Goal: Transaction & Acquisition: Book appointment/travel/reservation

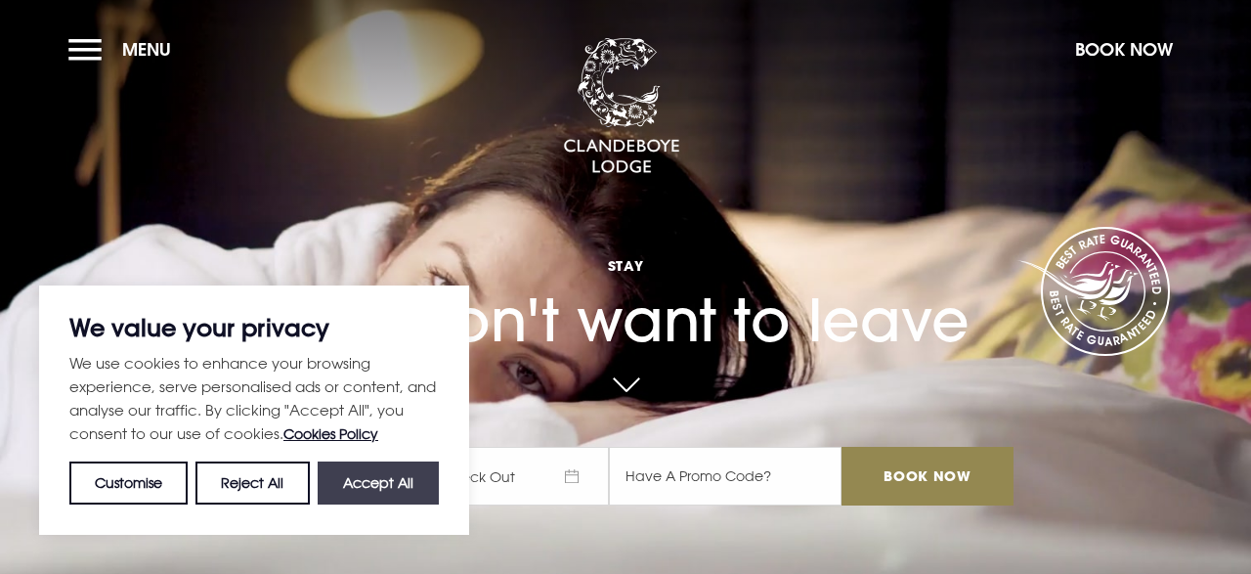
click at [384, 489] on button "Accept All" at bounding box center [378, 482] width 121 height 43
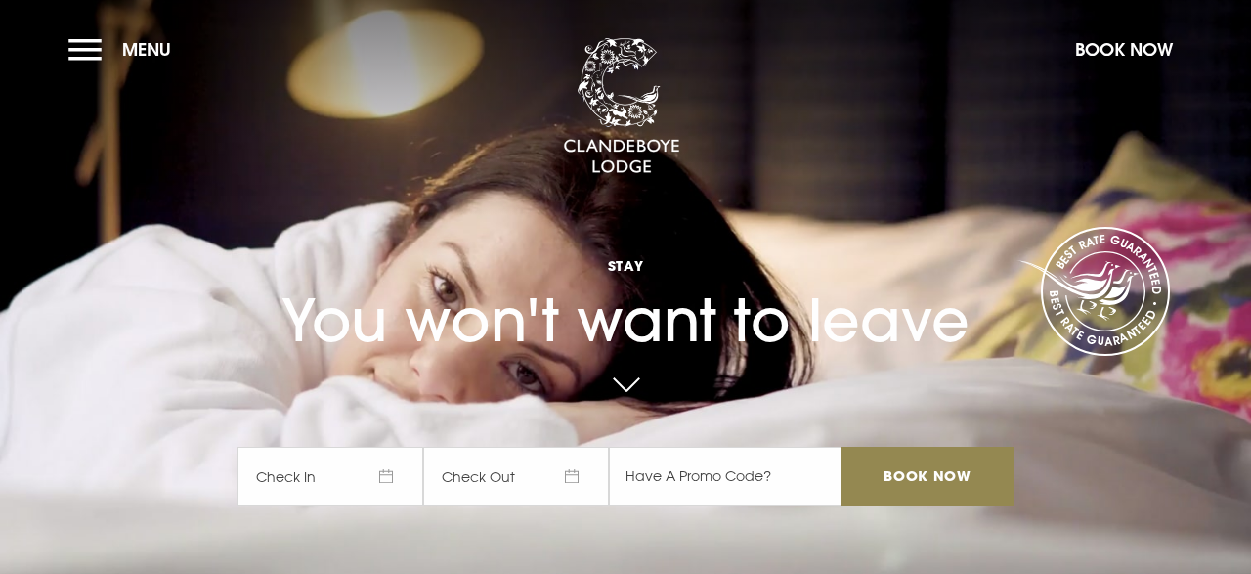
checkbox input "true"
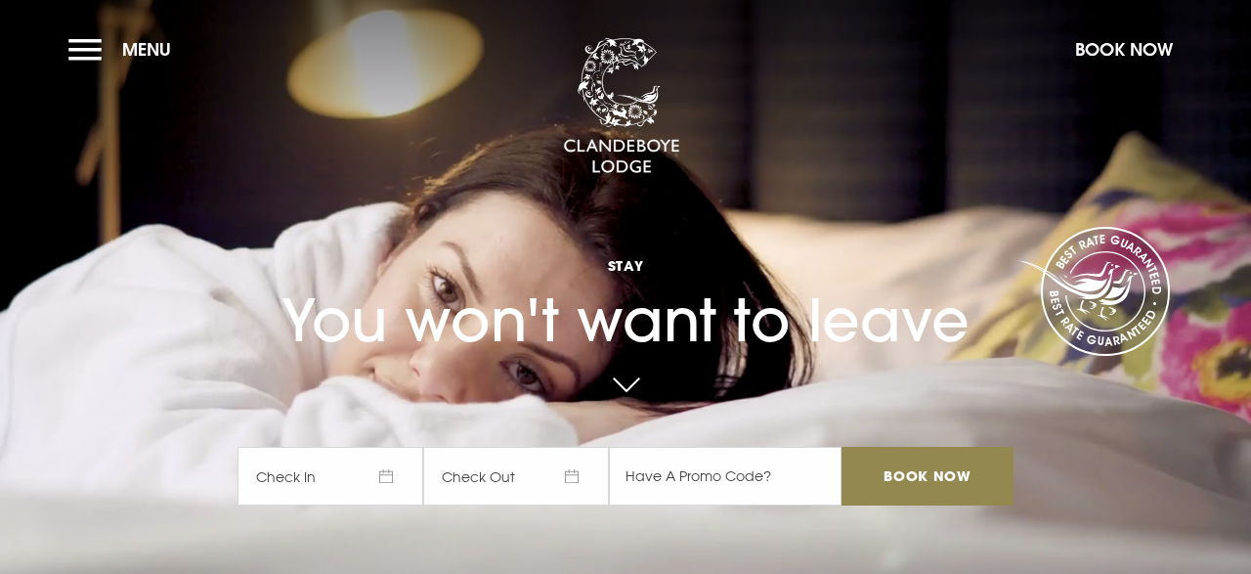
click at [365, 480] on span "Check In" at bounding box center [331, 476] width 186 height 59
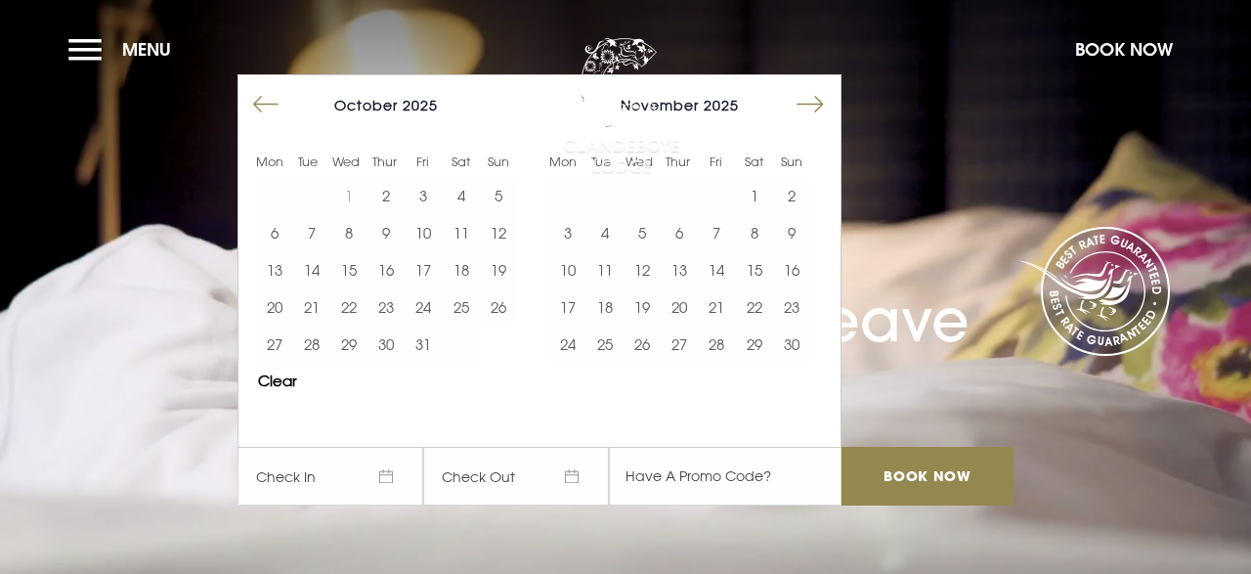
click at [817, 98] on button "Move forward to switch to the next month." at bounding box center [810, 104] width 37 height 37
click at [272, 236] on button "8" at bounding box center [274, 232] width 37 height 37
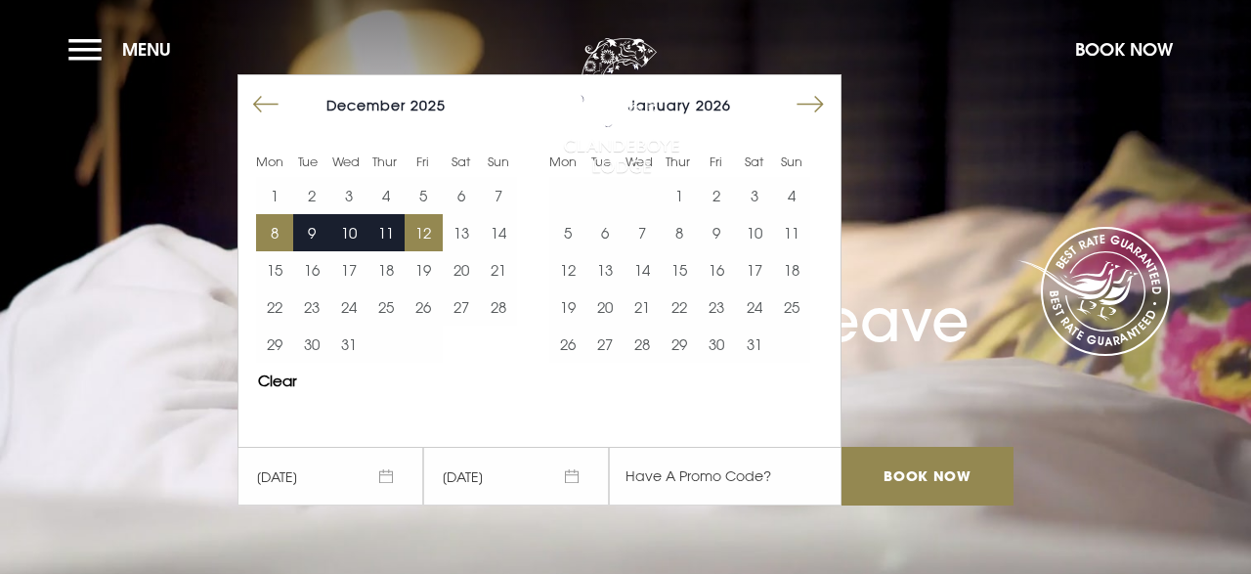
click at [431, 234] on button "12" at bounding box center [423, 232] width 37 height 37
click at [829, 105] on div at bounding box center [821, 109] width 39 height 45
click at [824, 104] on button "Move forward to switch to the next month." at bounding box center [810, 104] width 37 height 37
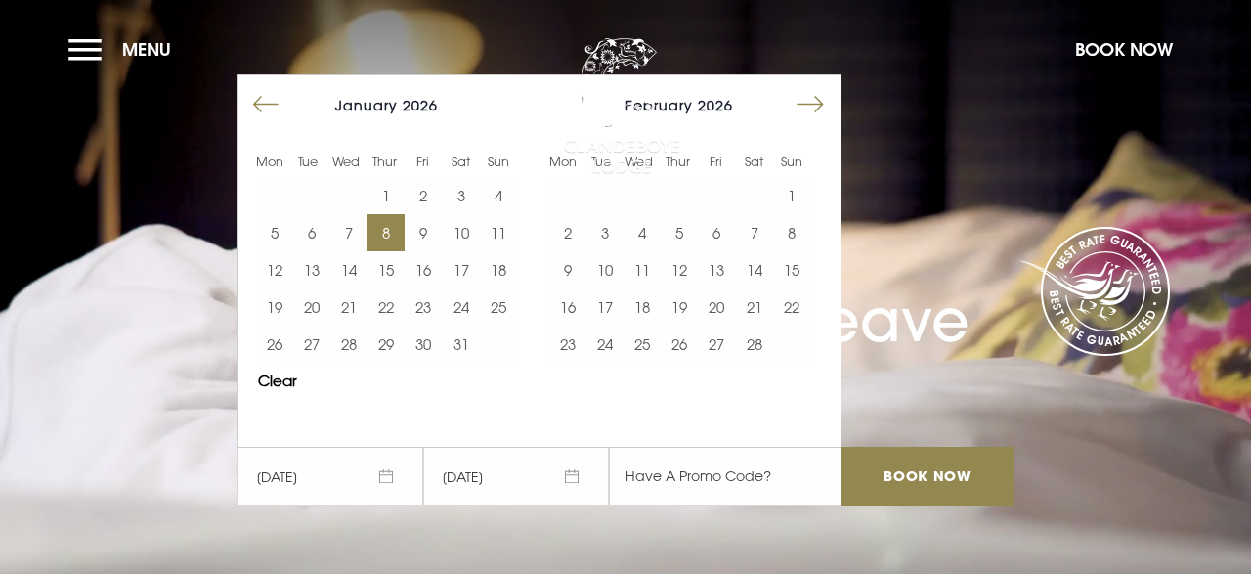
click at [396, 228] on button "8" at bounding box center [386, 232] width 37 height 37
click at [279, 277] on button "12" at bounding box center [274, 269] width 37 height 37
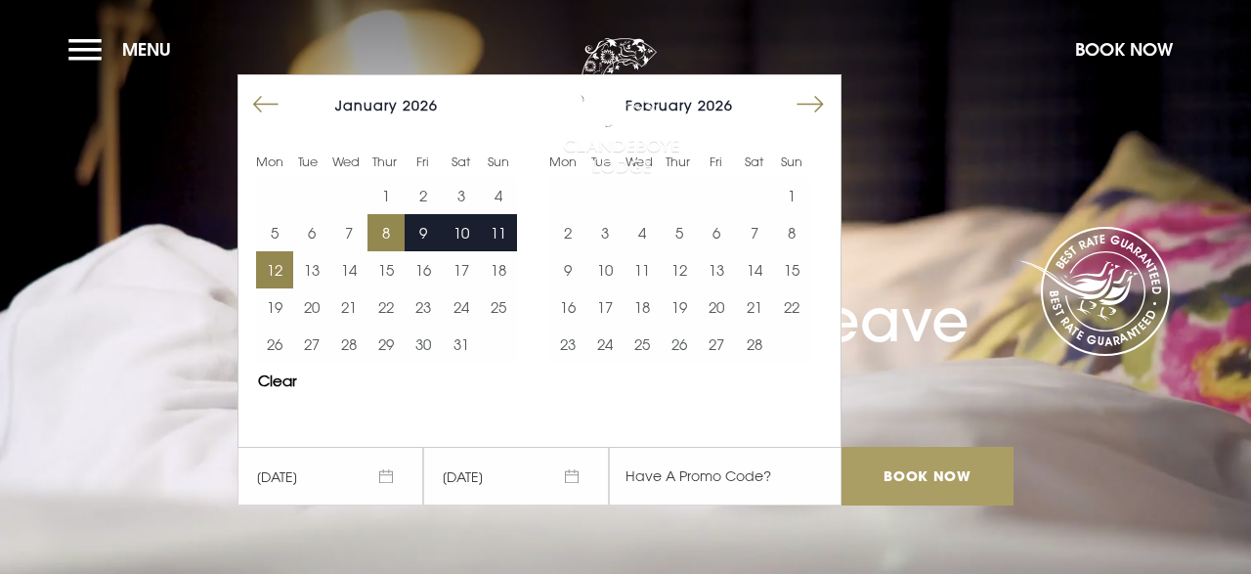
click at [895, 484] on input "Book Now" at bounding box center [928, 476] width 172 height 59
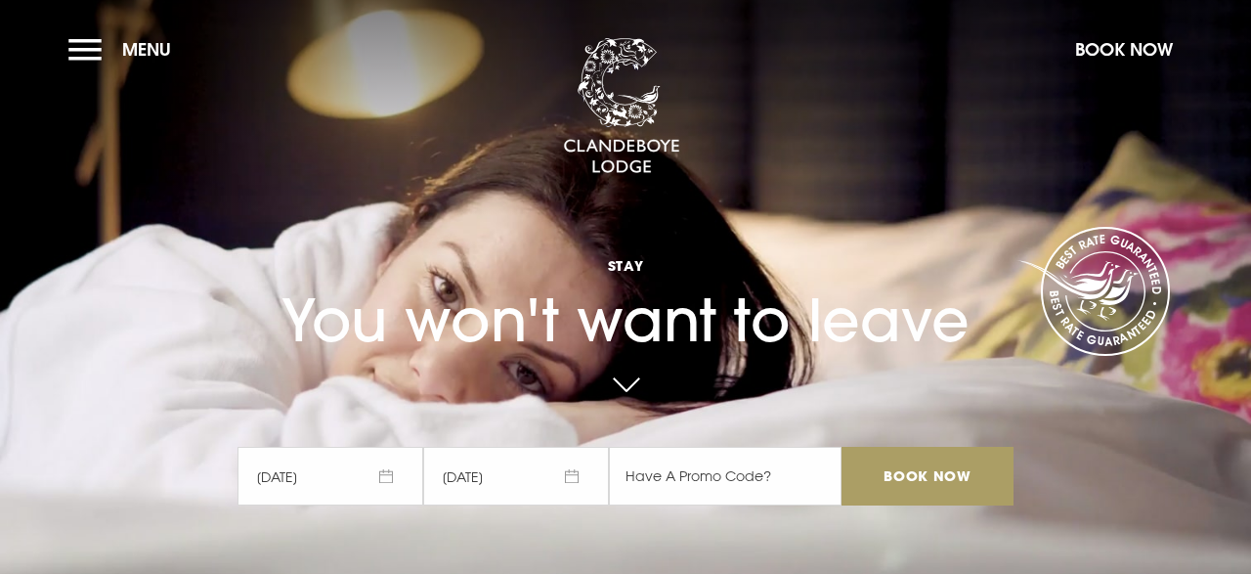
click at [895, 484] on input "Book Now" at bounding box center [928, 476] width 172 height 59
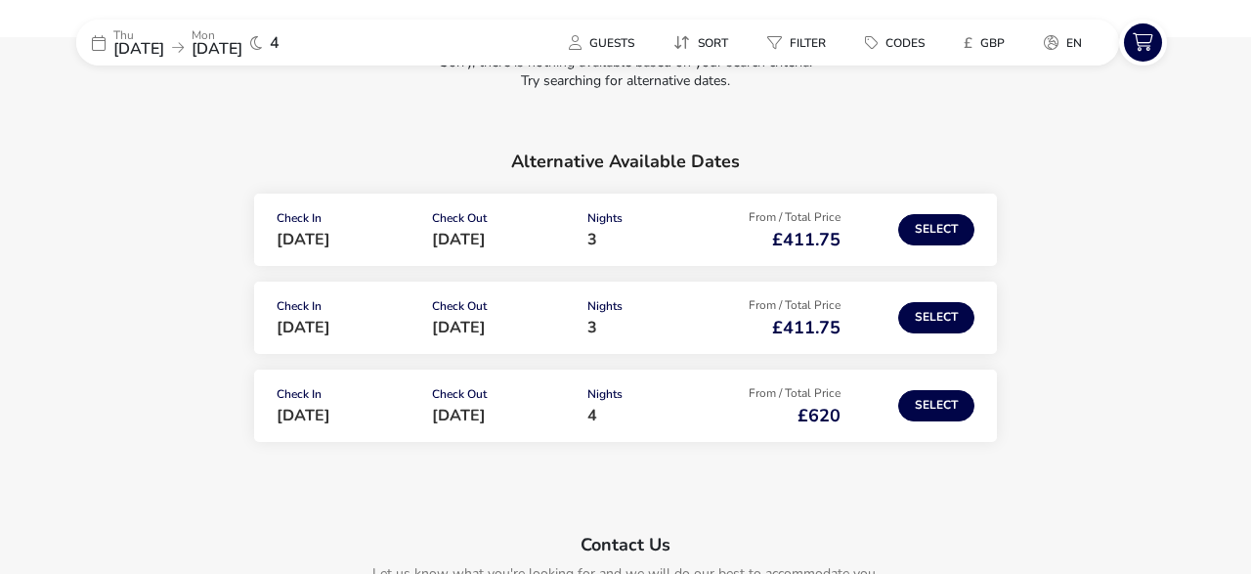
scroll to position [253, 0]
